Goal: Information Seeking & Learning: Learn about a topic

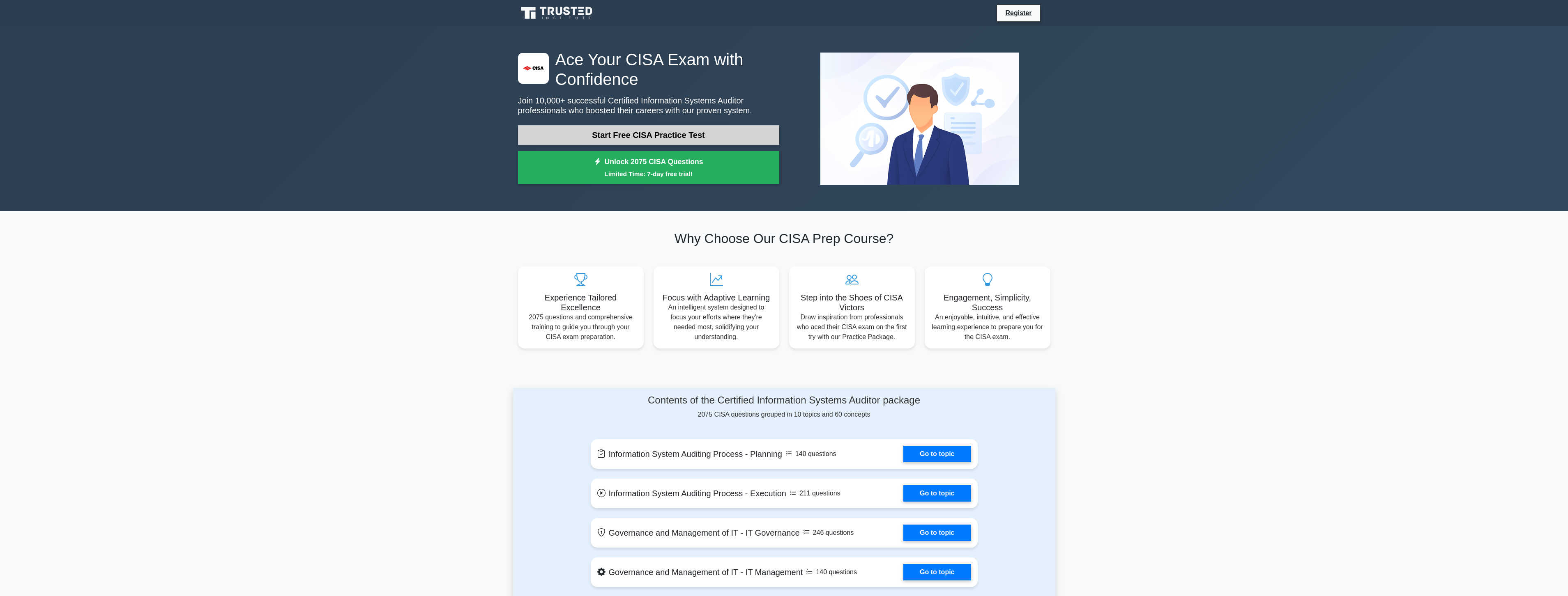
click at [654, 133] on link "Start Free CISA Practice Test" at bounding box center [649, 135] width 262 height 20
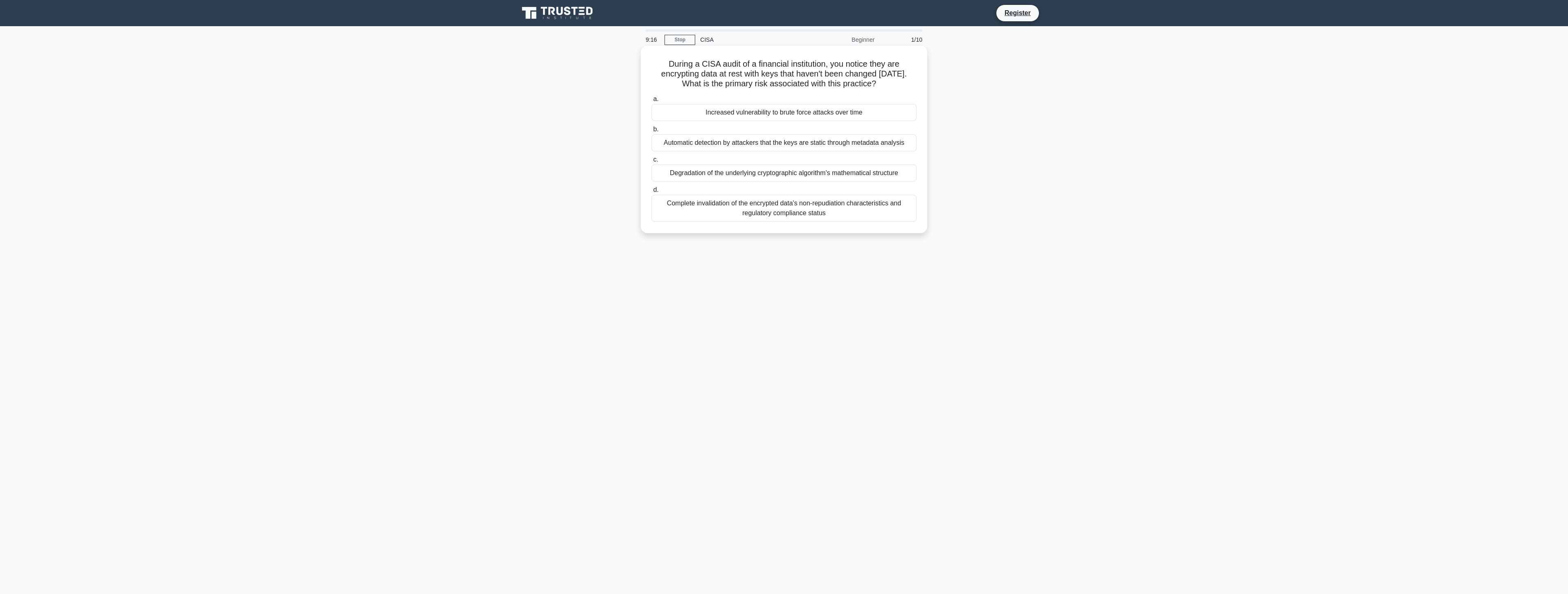
click at [716, 112] on div "Increased vulnerability to brute force attacks over time" at bounding box center [784, 112] width 265 height 17
click at [651, 102] on input "a. Increased vulnerability to brute force attacks over time" at bounding box center [651, 99] width 0 height 6
click at [767, 142] on div "Recovery Time Objective (RTO) achievement rates" at bounding box center [784, 143] width 265 height 17
click at [651, 132] on input "b. Recovery Time Objective (RTO) achievement rates" at bounding box center [651, 129] width 0 height 6
click at [846, 207] on div "Ensuring that every system modification has been tested in a production-equival…" at bounding box center [784, 208] width 265 height 27
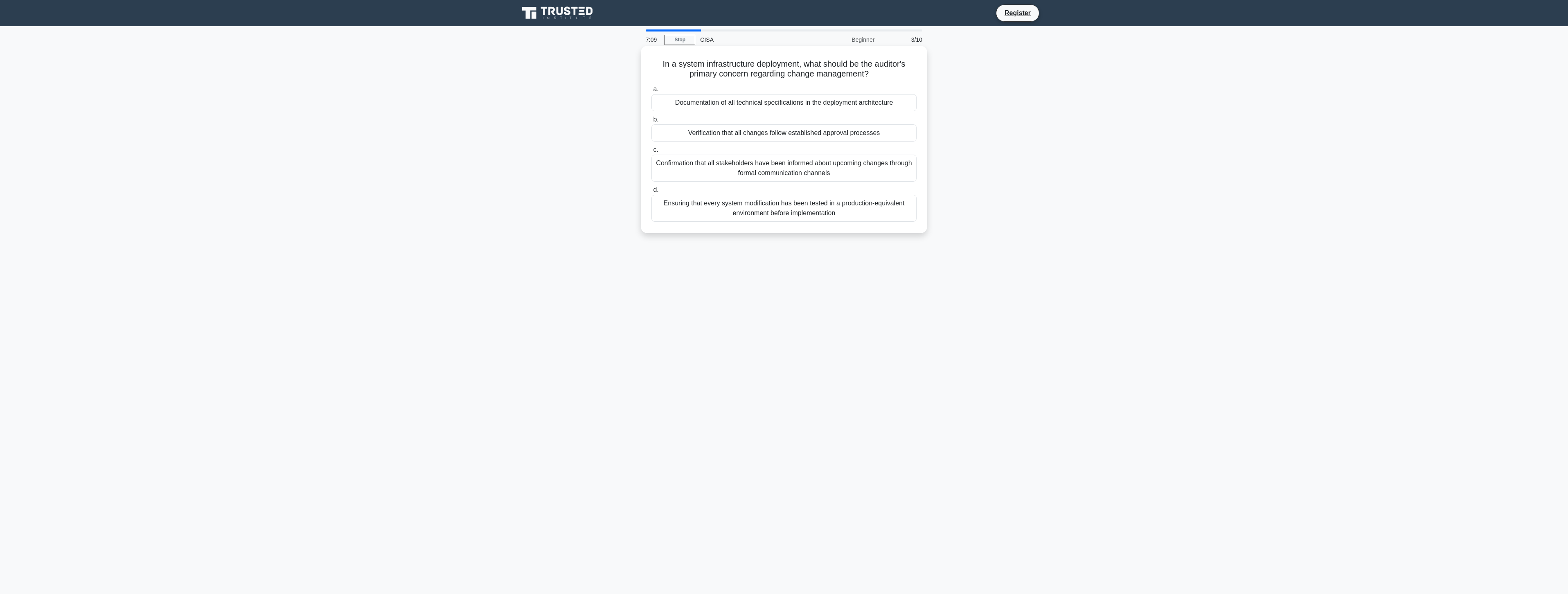
click at [651, 193] on input "d. Ensuring that every system modification has been tested in a production-equi…" at bounding box center [651, 190] width 0 height 6
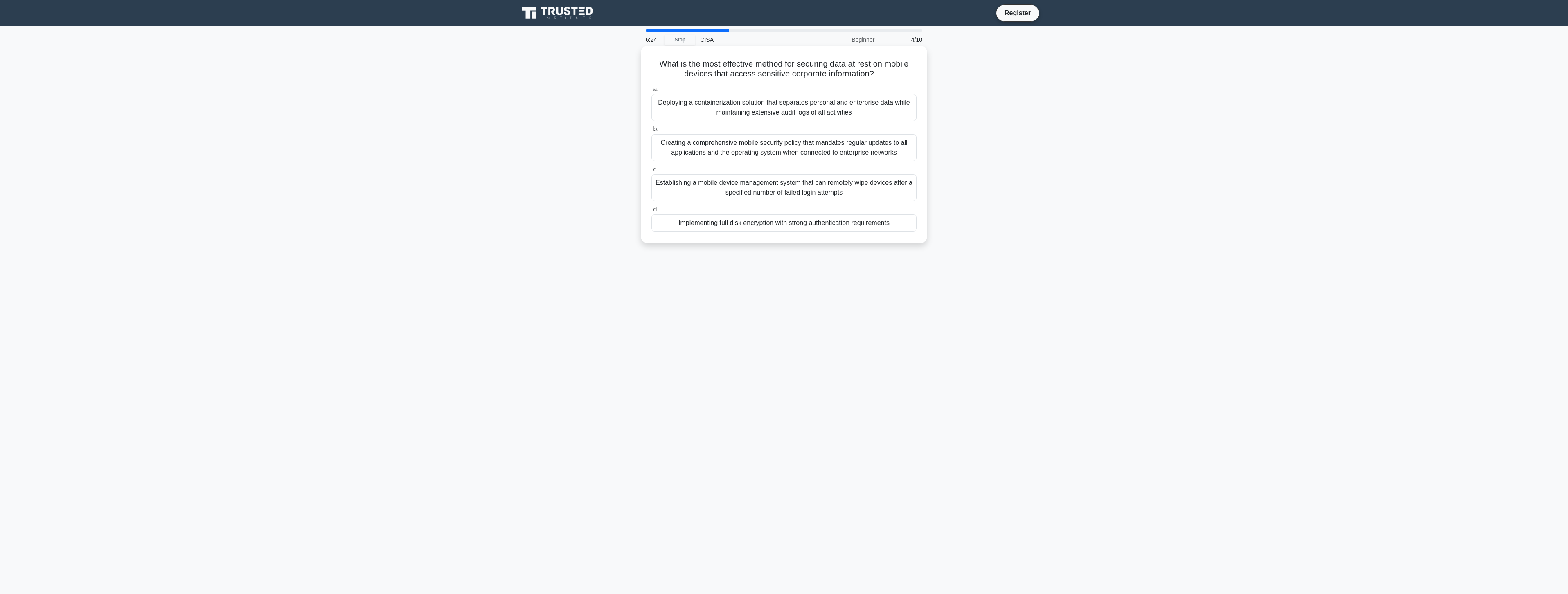
click at [796, 147] on div "Creating a comprehensive mobile security policy that mandates regular updates t…" at bounding box center [784, 147] width 265 height 27
click at [651, 132] on input "b. Creating a comprehensive mobile security policy that mandates regular update…" at bounding box center [651, 129] width 0 height 6
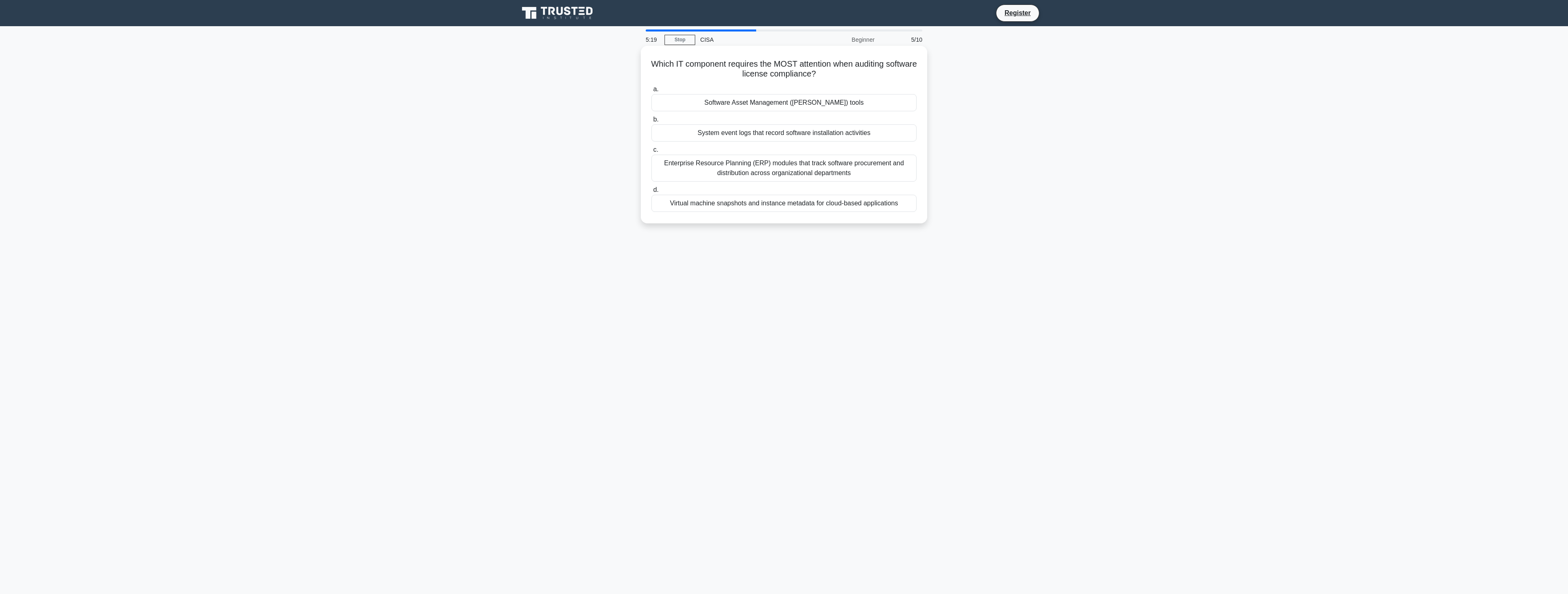
click at [809, 107] on div "Software Asset Management (SAM) tools" at bounding box center [784, 103] width 265 height 17
click at [651, 92] on input "a. Software Asset Management (SAM) tools" at bounding box center [651, 89] width 0 height 6
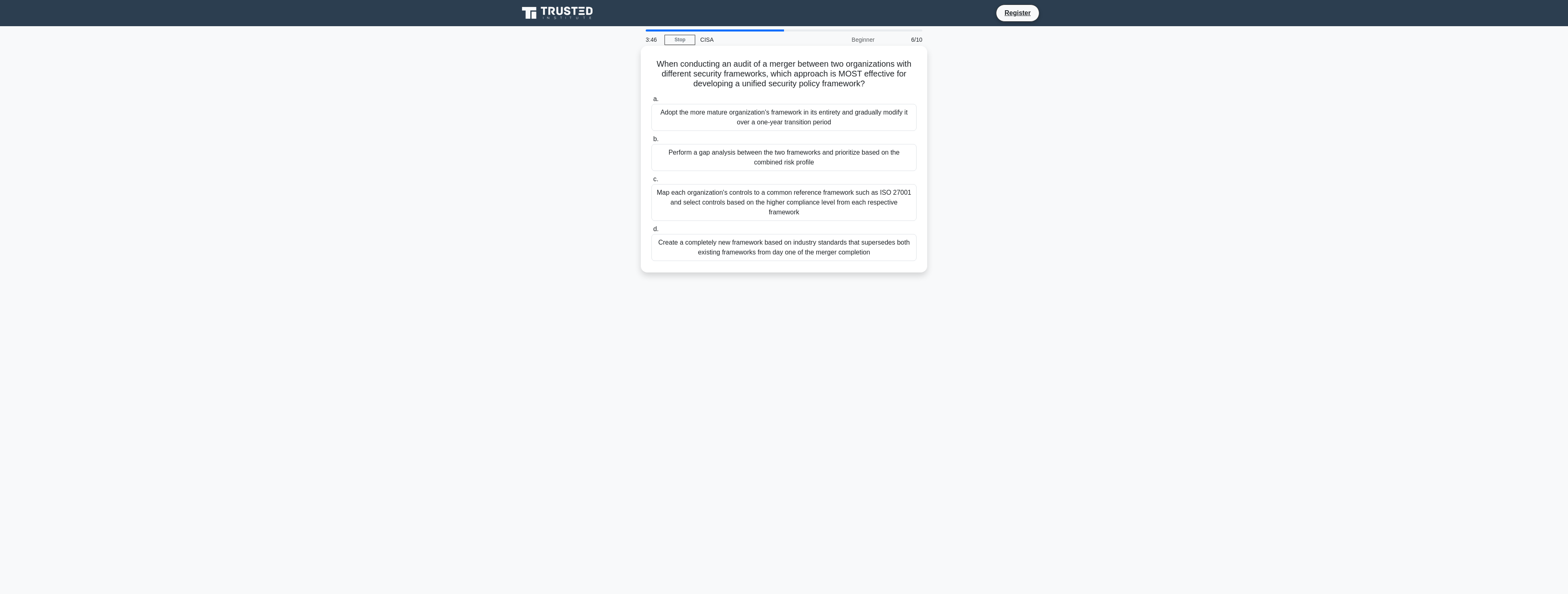
click at [752, 120] on div "Adopt the more mature organization's framework in its entirety and gradually mo…" at bounding box center [784, 117] width 265 height 27
click at [651, 102] on input "a. Adopt the more mature organization's framework in its entirety and gradually…" at bounding box center [651, 99] width 0 height 6
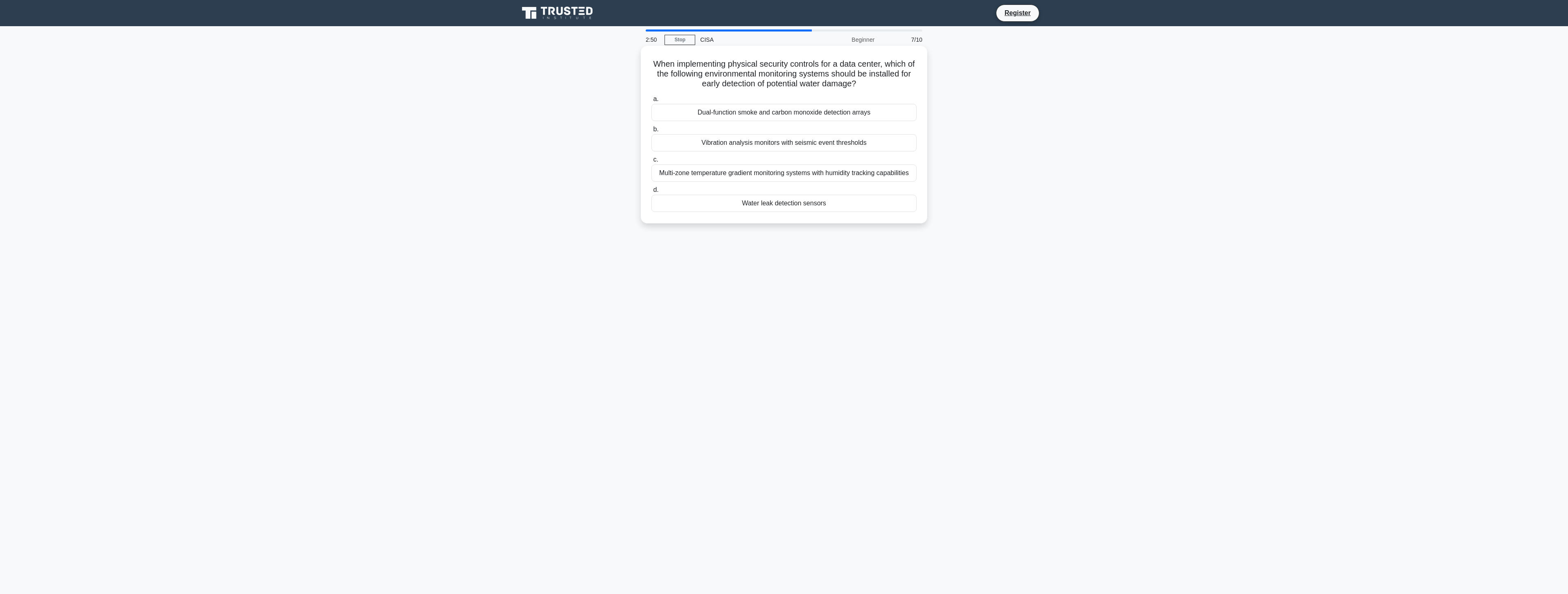
click at [812, 204] on div "Water leak detection sensors" at bounding box center [784, 203] width 265 height 17
click at [651, 193] on input "d. Water leak detection sensors" at bounding box center [651, 190] width 0 height 6
